Goal: Navigation & Orientation: Find specific page/section

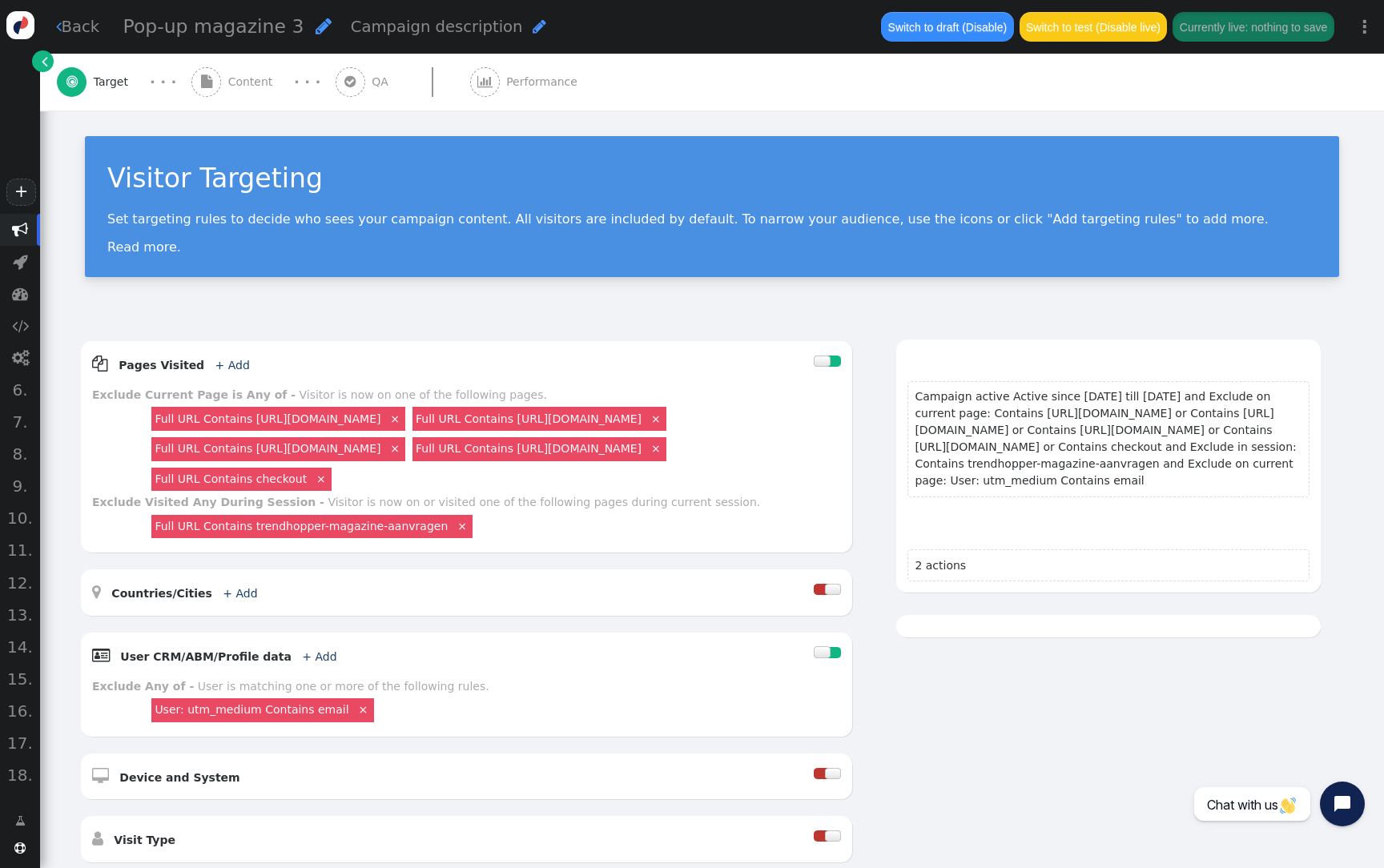
click at [37, 67] on link "" at bounding box center [42, 61] width 21 height 21
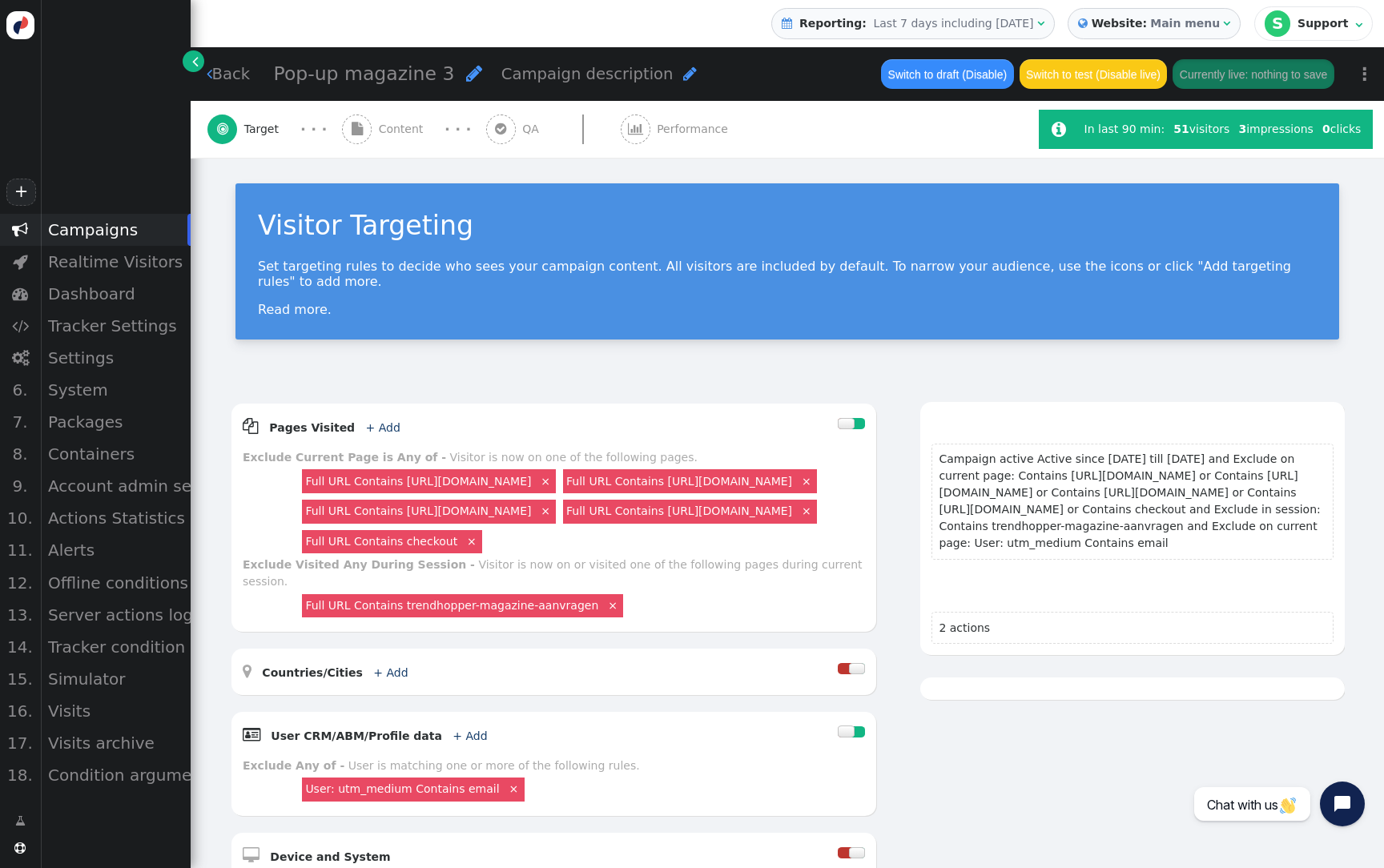
click at [1151, 29] on b "Website:" at bounding box center [1119, 23] width 63 height 16
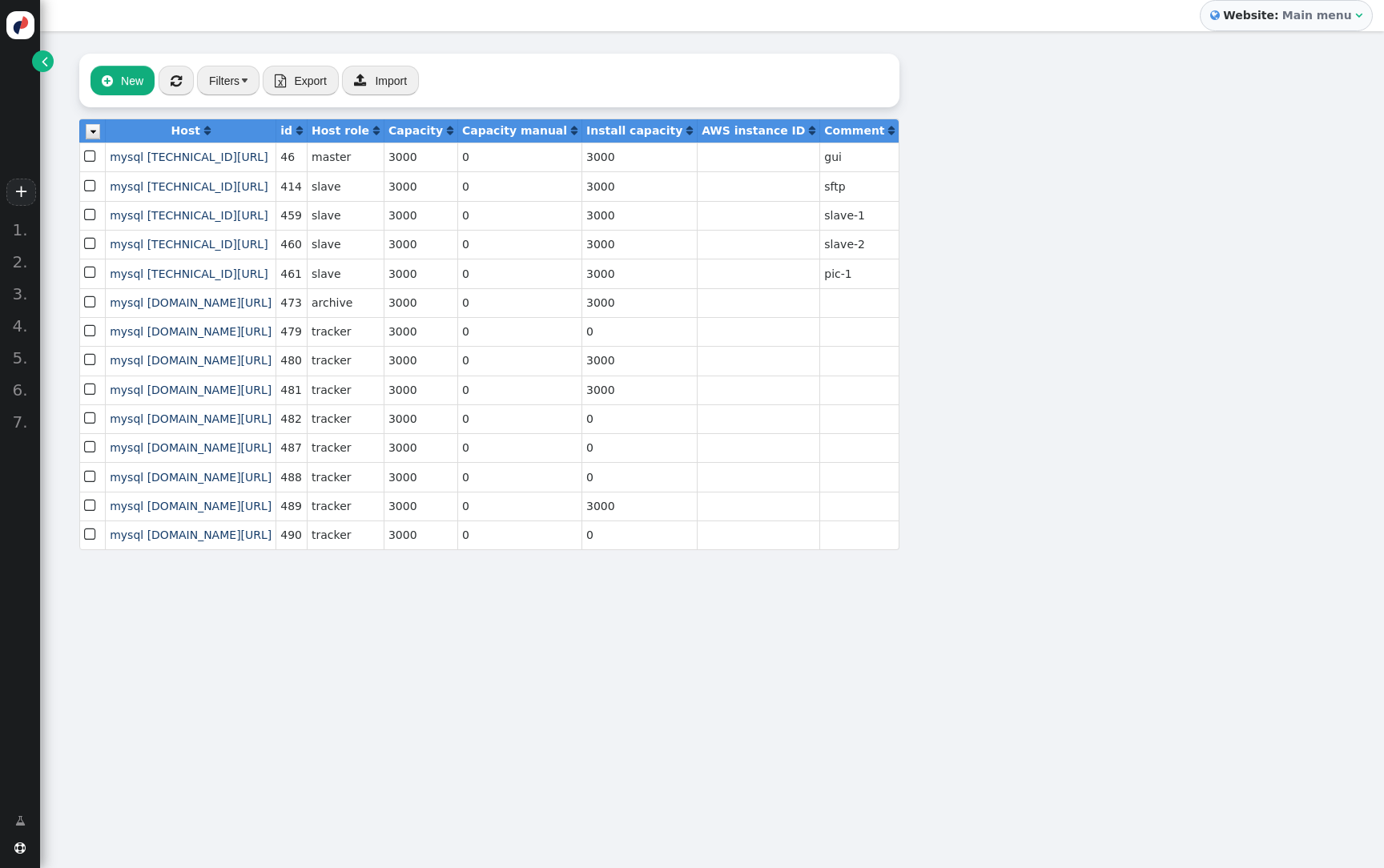
click at [45, 64] on span "" at bounding box center [44, 61] width 7 height 16
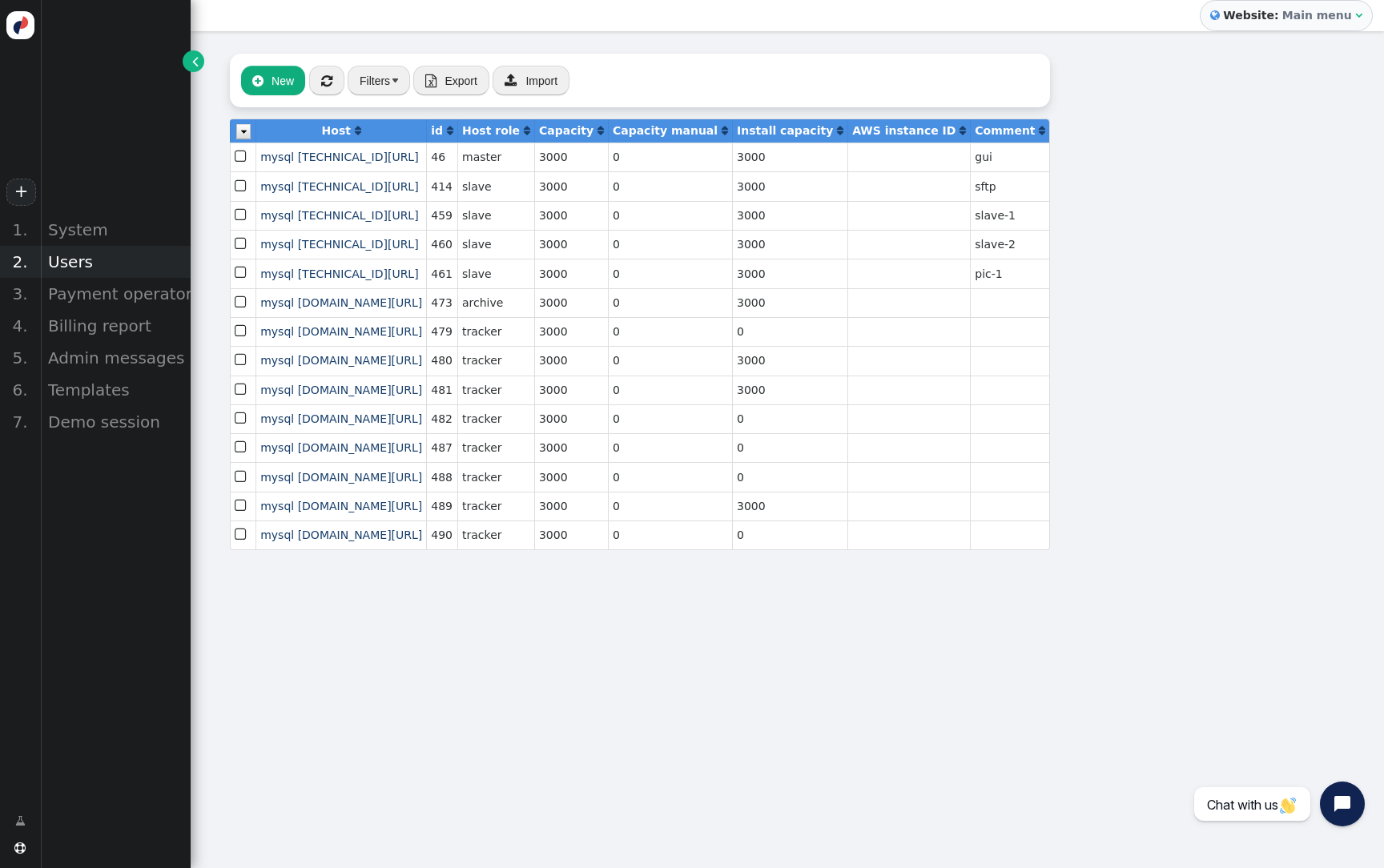
click at [78, 262] on div "Users" at bounding box center [116, 261] width 150 height 32
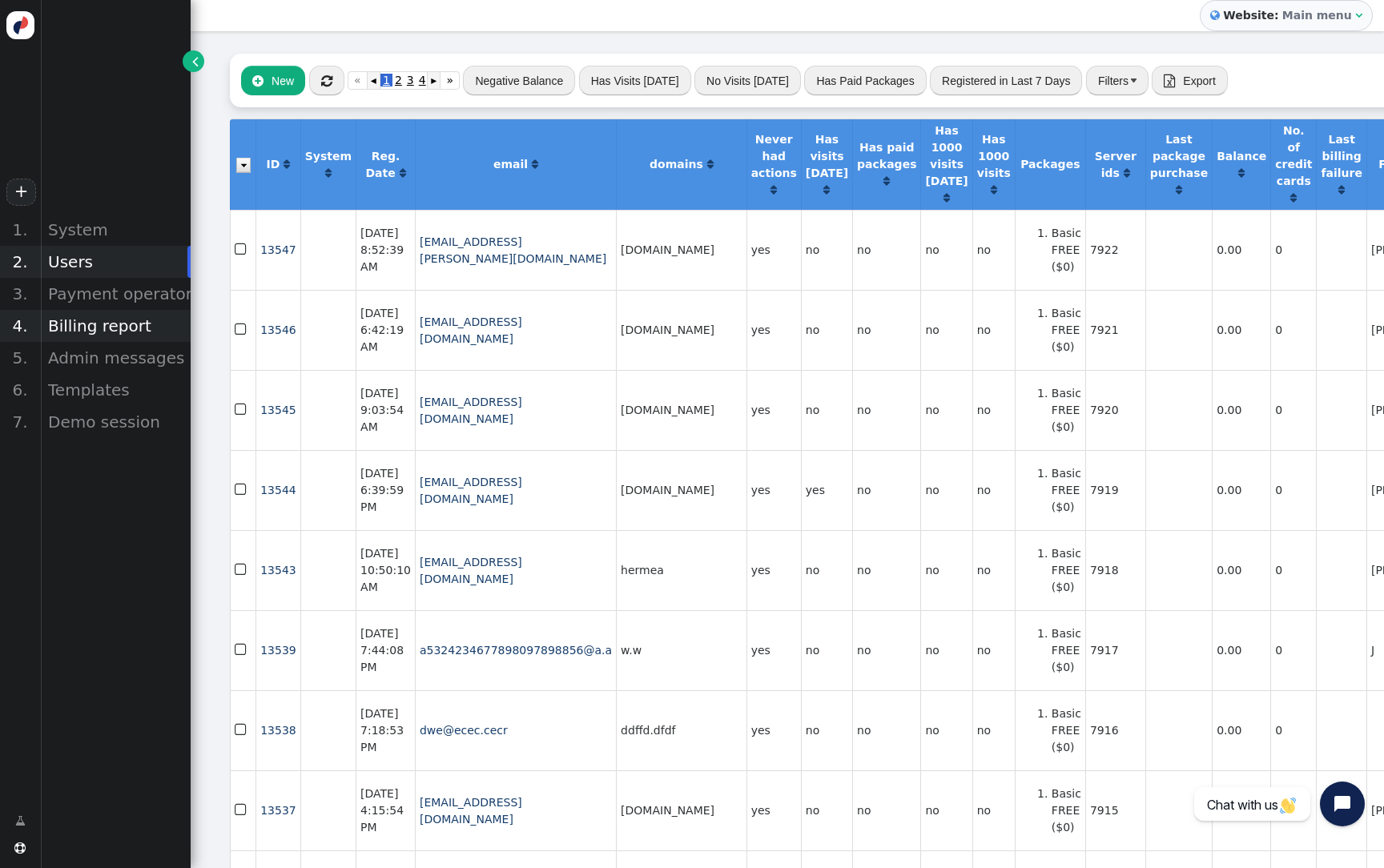
click at [131, 327] on div "Billing report" at bounding box center [116, 325] width 150 height 32
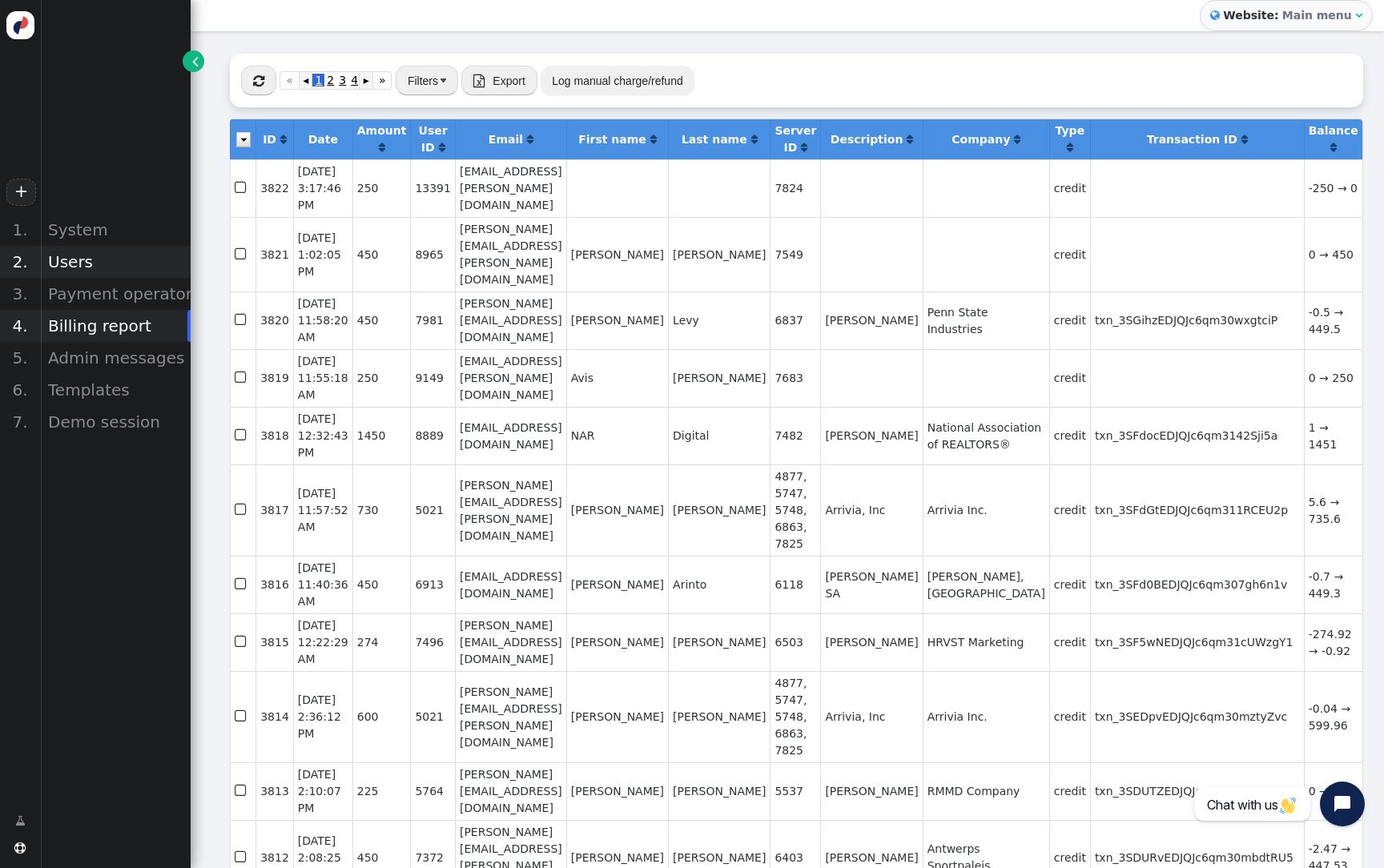
click at [108, 268] on div "Users" at bounding box center [116, 261] width 150 height 32
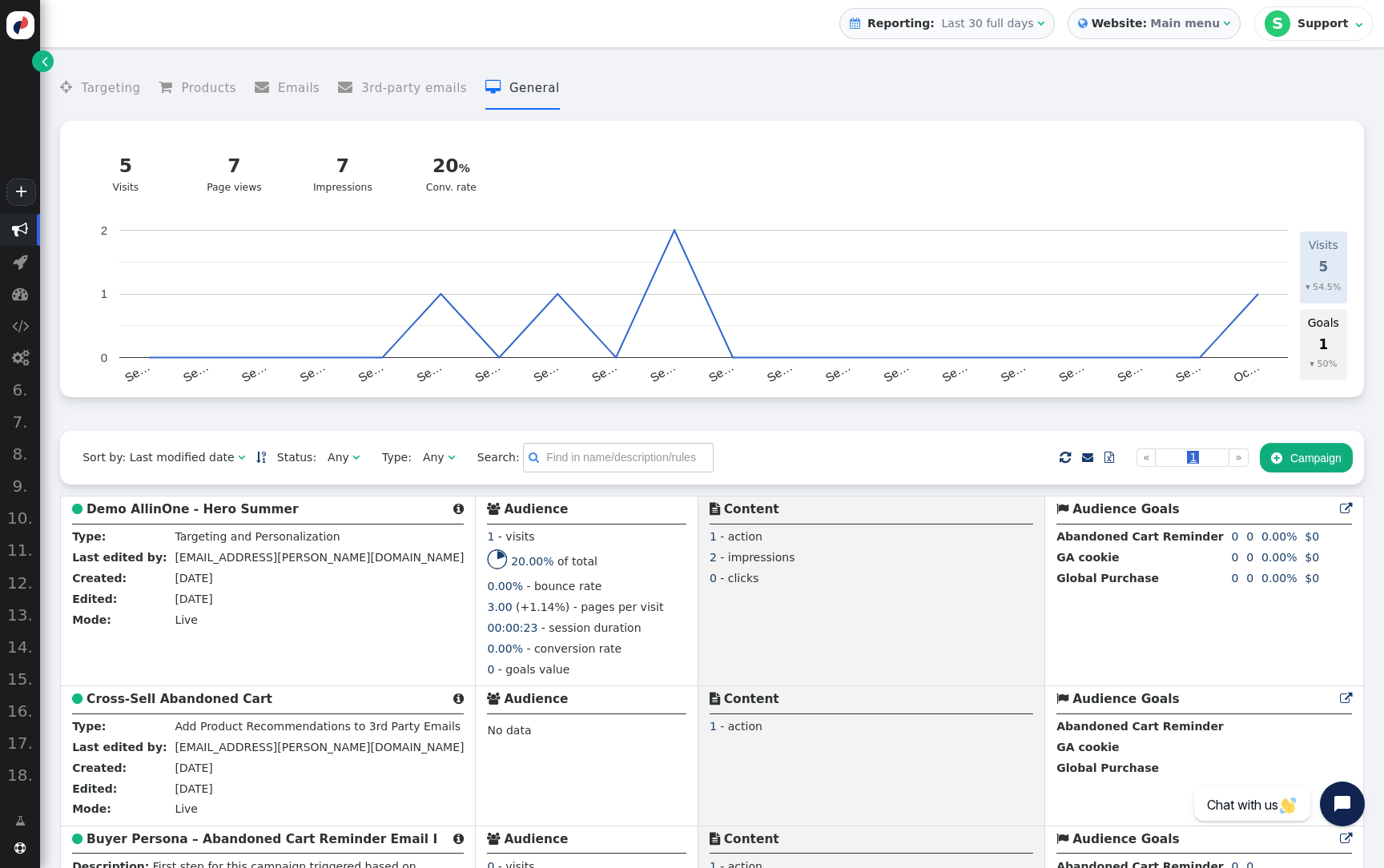
click at [1219, 26] on b "Main menu" at bounding box center [1185, 22] width 69 height 13
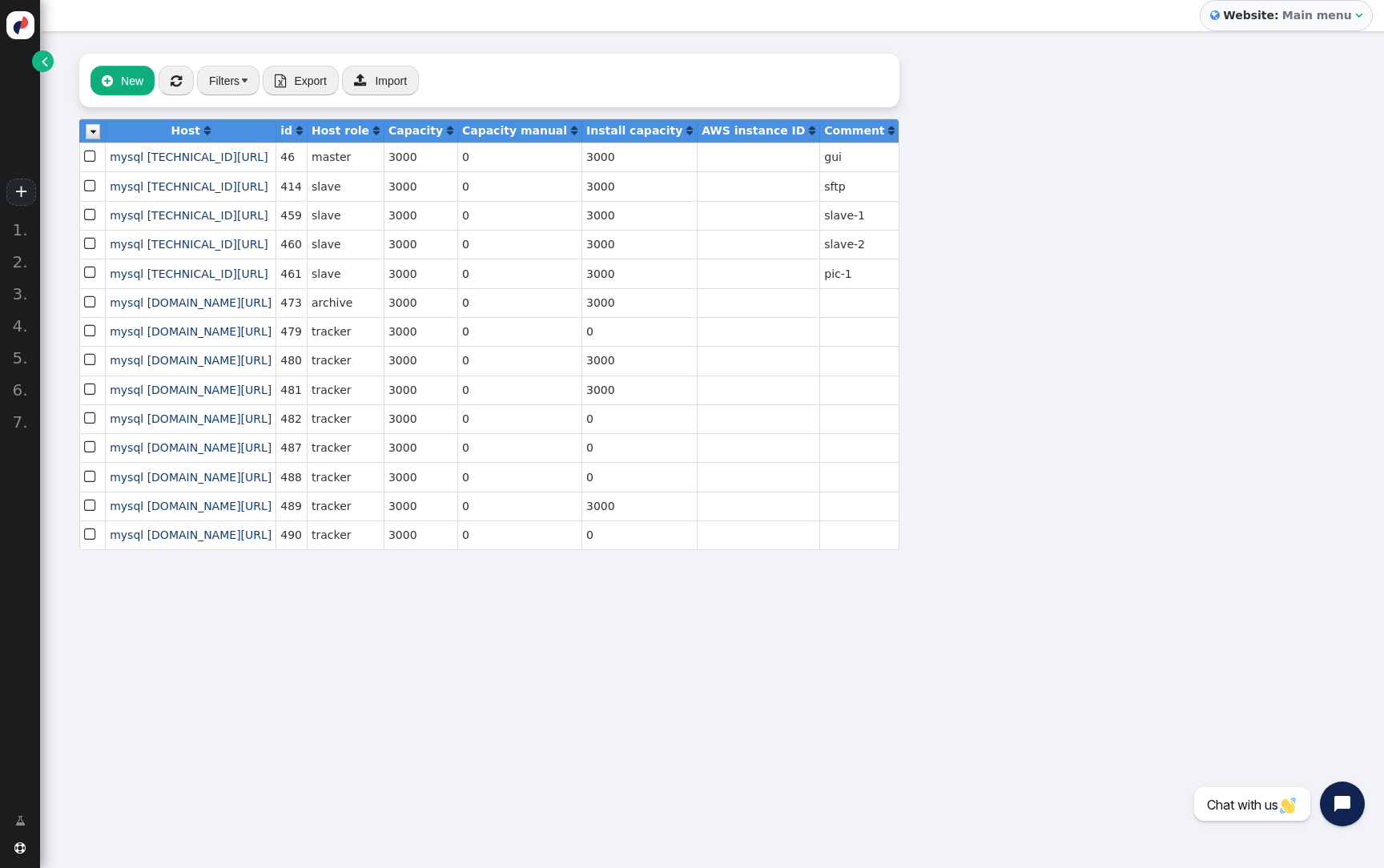
click at [53, 68] on div " New  « ◂ 1 ▸ » Filters  Export  Import Host  id  Host role  Capacity  …" at bounding box center [490, 301] width 899 height 541
click at [52, 68] on div " New  « ◂ 1 ▸ » Filters  Export  Import Host  id  Host role  Capacity  …" at bounding box center [490, 301] width 899 height 541
click at [43, 65] on span "" at bounding box center [44, 61] width 7 height 16
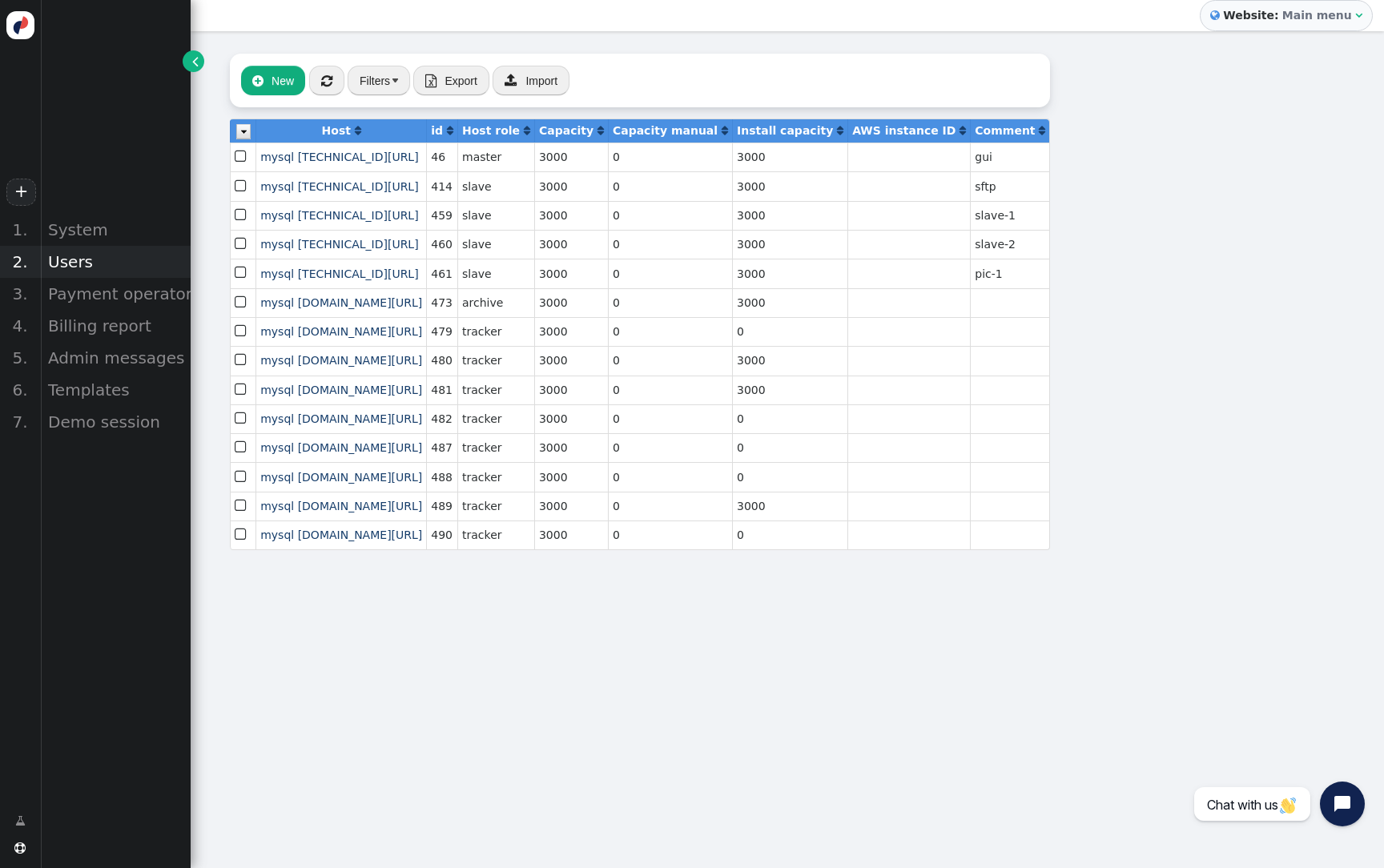
click at [103, 259] on div "Users" at bounding box center [116, 261] width 150 height 32
